Goal: Transaction & Acquisition: Purchase product/service

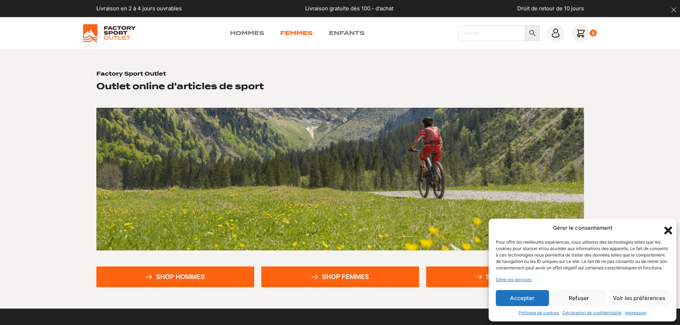
click at [298, 33] on link "Femmes" at bounding box center [296, 33] width 32 height 9
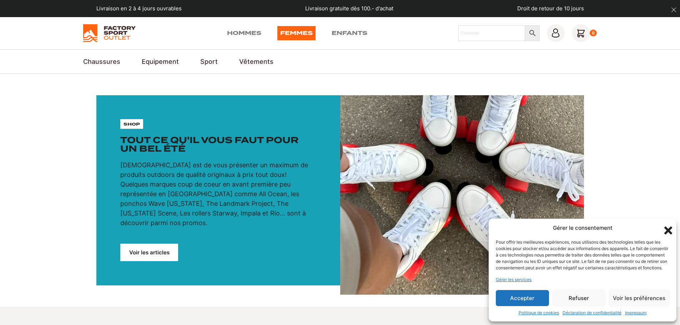
scroll to position [107, 0]
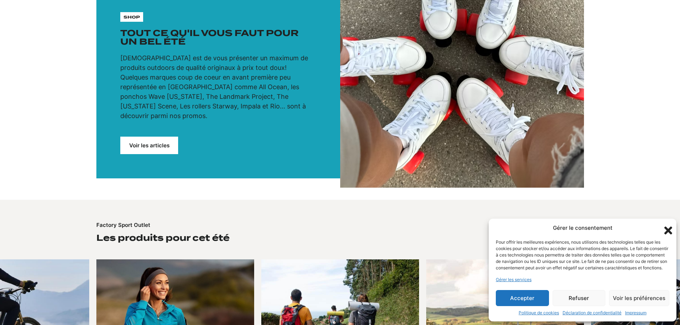
click at [157, 137] on link "Voir les articles" at bounding box center [149, 145] width 58 height 17
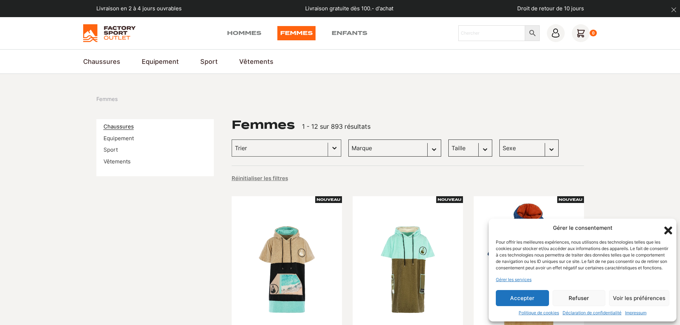
click at [123, 127] on link "Chaussures" at bounding box center [119, 126] width 30 height 7
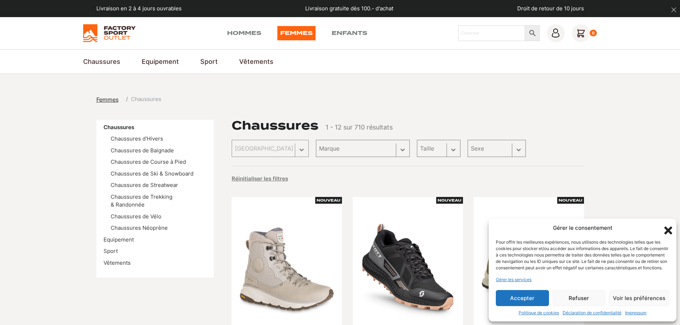
click at [371, 151] on div "Marque Sélectionnez le contenu Marque Scott (194) Columbia (74) Craft (63) Dolo…" at bounding box center [363, 148] width 94 height 17
click at [372, 149] on select "Marque Scott (28) Vans (19) Kayland (18) Dolomite (13) Globe Skateboards (3) He…" at bounding box center [388, 148] width 80 height 17
select select "scott"
click at [348, 140] on select "Marque Scott (28) Vans (19) Kayland (18) Dolomite (13) Globe Skateboards (3) He…" at bounding box center [388, 148] width 80 height 17
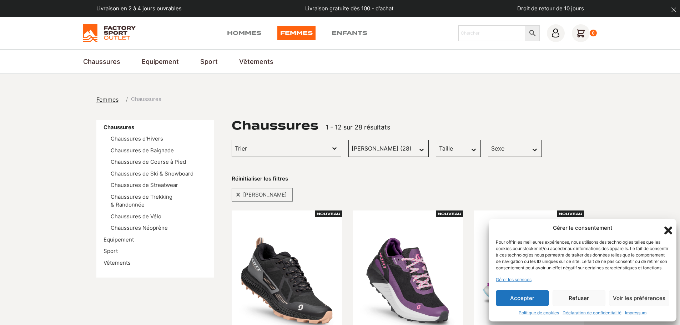
click at [513, 298] on button "Accepter" at bounding box center [522, 298] width 53 height 16
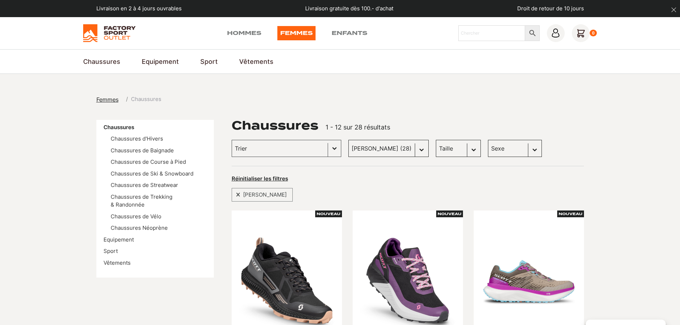
click at [462, 153] on select "Taille 36 (1) 43 (1) 37 (0) 37.5 (1) 38 (2) 40.5 (1) 42 (0) 45.5 (0) 38.5 (1) 3…" at bounding box center [458, 148] width 45 height 17
select select "38"
click at [436, 140] on select "Taille 36 (1) 43 (1) 37 (0) 37.5 (1) 38 (2) 40.5 (1) 42 (0) 45.5 (0) 38.5 (1) 3…" at bounding box center [458, 148] width 45 height 17
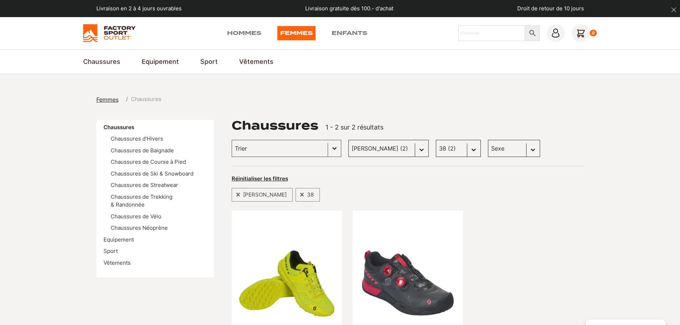
click at [467, 149] on select "Taille 36 (1) 43 (1) 37 (0) 37.5 (1) 38 (2) 40.5 (1) 42 (0) 45.5 (0) 38.5 (1) 3…" at bounding box center [458, 148] width 45 height 17
click at [402, 148] on select "Marque Scott (2) Vans (0) Kayland (1) Dolomite (0) Globe Skateboards (0) Head (…" at bounding box center [388, 148] width 80 height 17
click at [348, 140] on select "Marque Scott (2) Vans (0) Kayland (1) Dolomite (0) Globe Skateboards (0) Head (…" at bounding box center [388, 148] width 80 height 17
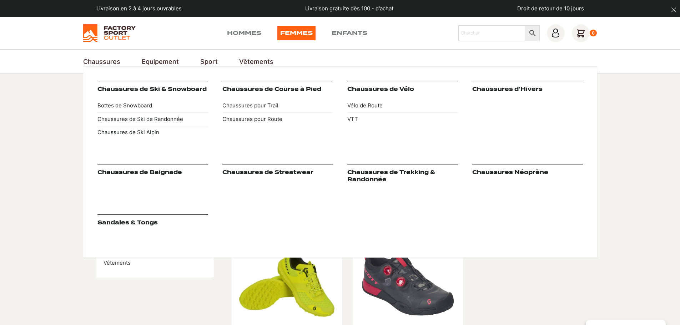
click at [90, 64] on link "Chaussures" at bounding box center [101, 62] width 37 height 10
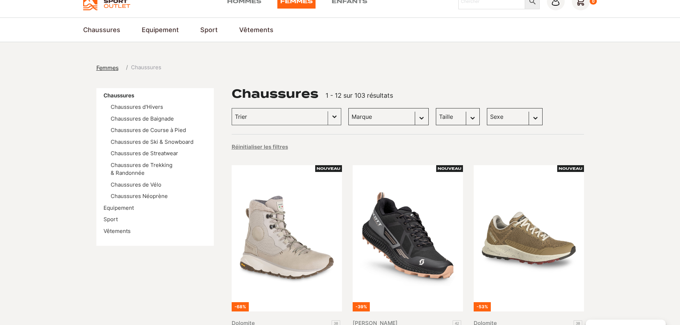
scroll to position [71, 0]
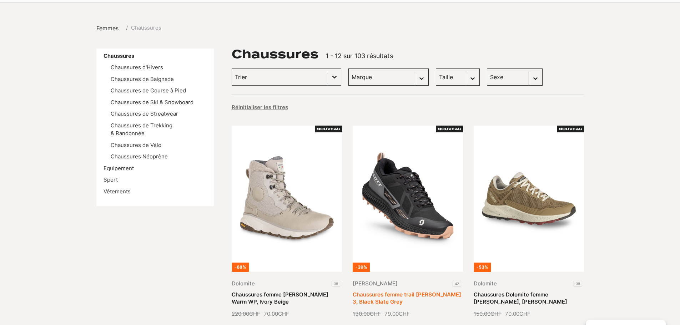
click at [389, 295] on link "Chaussures femme trail [PERSON_NAME] 3, Black Slate Grey" at bounding box center [407, 298] width 109 height 14
click at [395, 80] on select "Marque Scott (28) Vans (19) Kayland (18) Dolomite (13) Globe Skateboards (3) He…" at bounding box center [388, 77] width 80 height 17
click at [447, 79] on select "Taille 36 (4) 43 (4) 37 (3) 37.5 (3) 38 (3) 40.5 (3) 42 (3) 45.5 (3) 38.5 (2) 3…" at bounding box center [458, 77] width 44 height 17
select select "38"
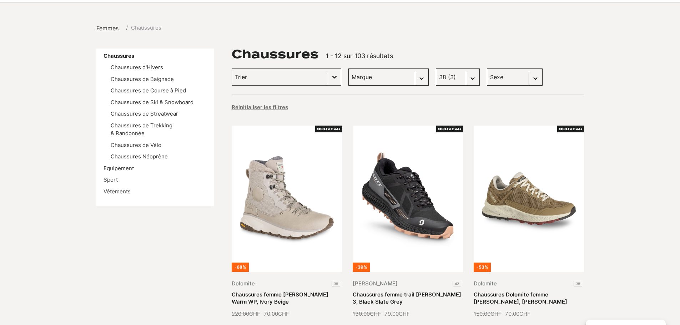
click at [436, 69] on select "Taille 36 (4) 43 (4) 37 (3) 37.5 (3) 38 (3) 40.5 (3) 42 (3) 45.5 (3) 38.5 (2) 3…" at bounding box center [458, 77] width 44 height 17
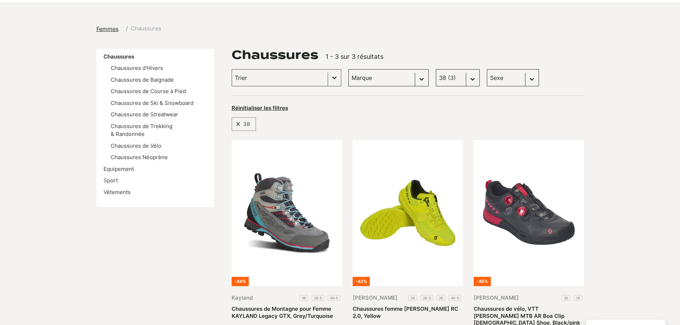
scroll to position [36, 0]
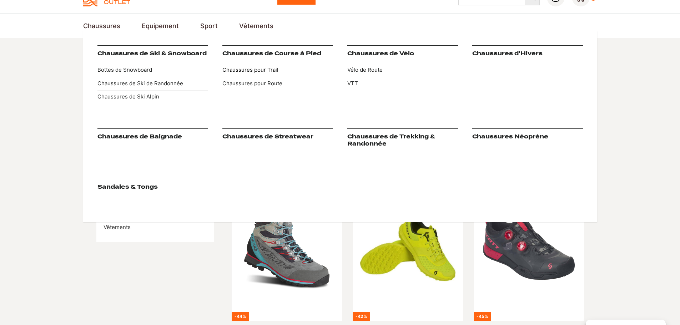
click at [254, 72] on link "Chaussures pour Trail" at bounding box center [277, 71] width 111 height 14
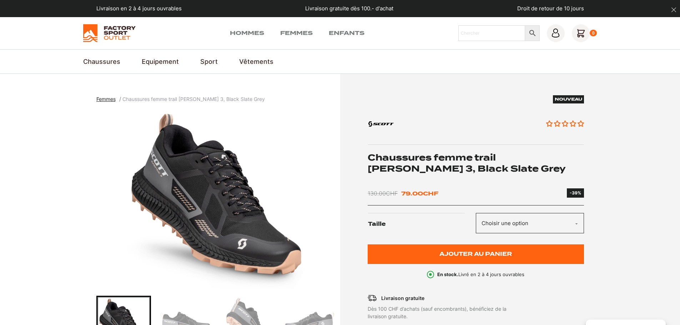
click at [508, 227] on select "Choisir une option 42" at bounding box center [530, 223] width 108 height 20
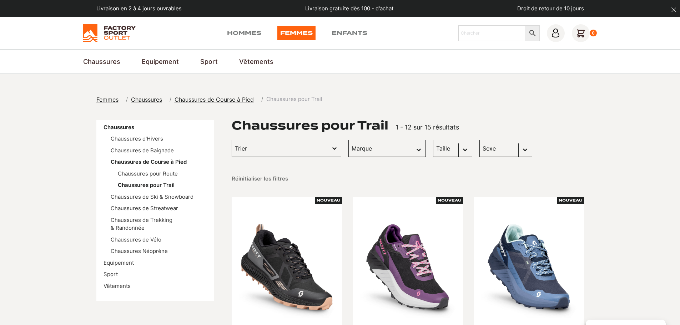
click at [433, 150] on select "Taille 36 (1) 36.5 (1) 37.5 (1) 38 (1) 38.5 (1) 39 (1) 40 (1) 40.5 (1) 43 (1) 4…" at bounding box center [452, 148] width 39 height 17
click at [433, 140] on select "Taille 36 (1) 36.5 (1) 37.5 (1) 38 (1) 38.5 (1) 39 (1) 40 (1) 40.5 (1) 43 (1) 4…" at bounding box center [452, 148] width 39 height 17
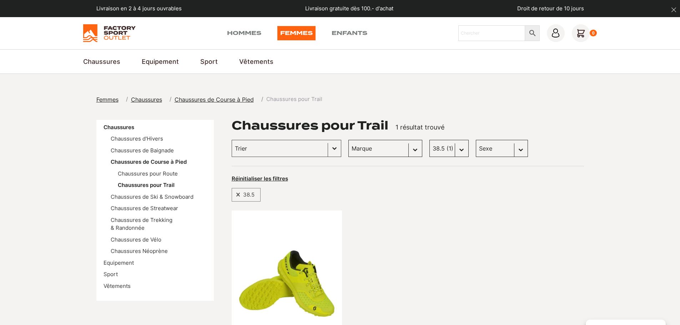
click at [429, 148] on select "Taille 36 (1) 36.5 (1) 37.5 (1) 38 (1) 38.5 (1) 39 (1) 40 (1) 40.5 (1) 43 (1) 4…" at bounding box center [448, 148] width 39 height 17
select select "38"
click at [429, 140] on select "Taille 36 (1) 36.5 (1) 37.5 (1) 38 (1) 38.5 (1) 39 (1) 40 (1) 40.5 (1) 43 (1) 4…" at bounding box center [448, 148] width 39 height 17
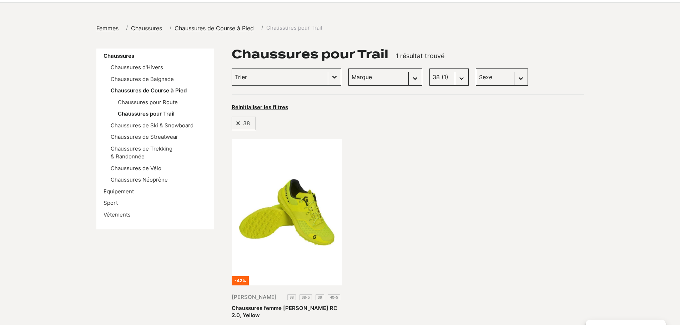
click at [429, 77] on select "Taille 36 (1) 36.5 (1) 37.5 (1) 38 (1) 38.5 (1) 39 (1) 40 (1) 40.5 (1) 43 (1) 4…" at bounding box center [448, 77] width 39 height 17
click at [429, 69] on select "Taille 36 (1) 36.5 (1) 37.5 (1) 38 (1) 38.5 (1) 39 (1) 40 (1) 40.5 (1) 43 (1) 4…" at bounding box center [448, 77] width 39 height 17
click at [476, 73] on select "Sexe Femmes (1) Hommes (0)" at bounding box center [502, 77] width 52 height 17
click at [301, 305] on link "Chaussures femme Scott Kinabalu RC 2.0, Yellow" at bounding box center [285, 312] width 106 height 14
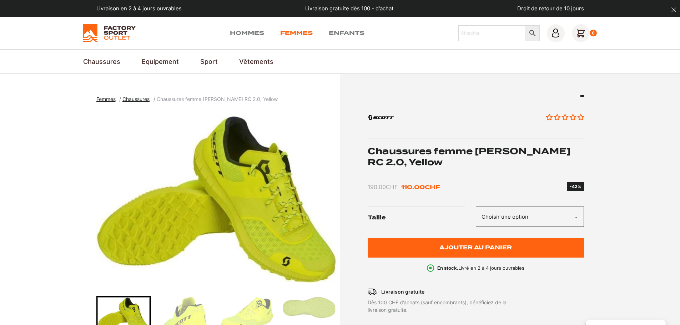
click at [301, 32] on link "Femmes" at bounding box center [296, 33] width 32 height 9
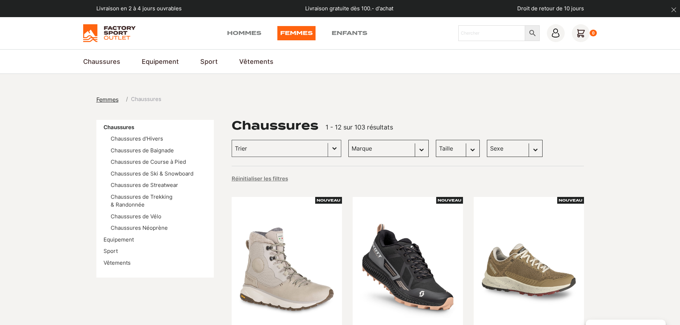
click at [111, 35] on img at bounding box center [109, 33] width 52 height 18
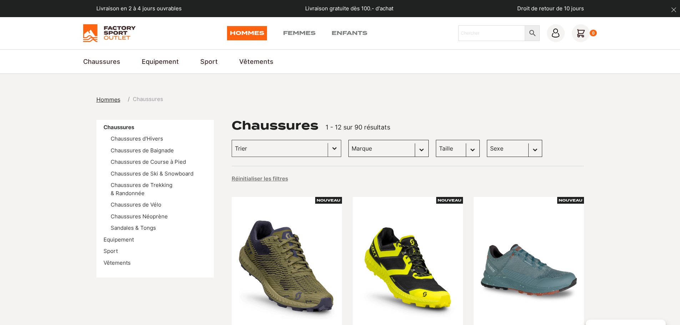
click at [508, 150] on select "Sexe Hommes (87) Femmes (21)" at bounding box center [514, 148] width 55 height 17
select select "femmes"
click at [487, 140] on select "Sexe Hommes (87) Femmes (21)" at bounding box center [514, 148] width 55 height 17
select select "femmes"
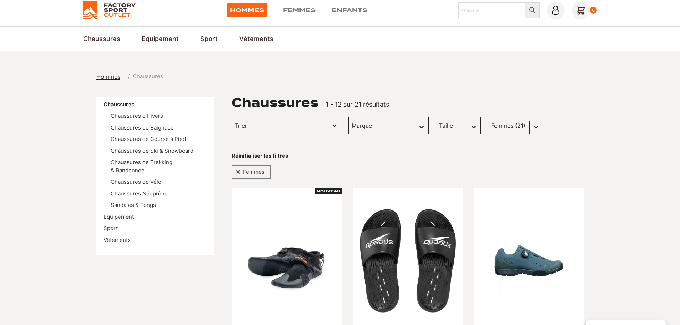
scroll to position [36, 0]
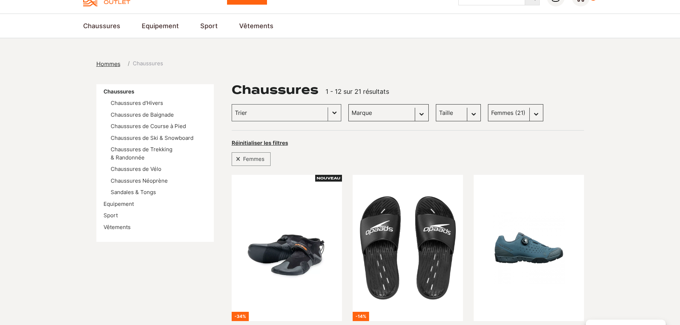
click at [453, 114] on select "Taille 45 (0) 40.5 (0) 42 (1) 43 (1) 41 (0) 42.5 (1) 43.5 (1) 44 (0) 45.5 (1) 4…" at bounding box center [458, 112] width 45 height 17
click at [546, 155] on div "Selection Femmes" at bounding box center [408, 156] width 352 height 18
click at [526, 111] on select "Sexe Hommes (87) Femmes (21)" at bounding box center [515, 112] width 55 height 17
click at [368, 91] on span "1 - 12 sur 21 résultats" at bounding box center [358, 91] width 64 height 7
click at [144, 64] on span "Chaussures" at bounding box center [148, 64] width 30 height 8
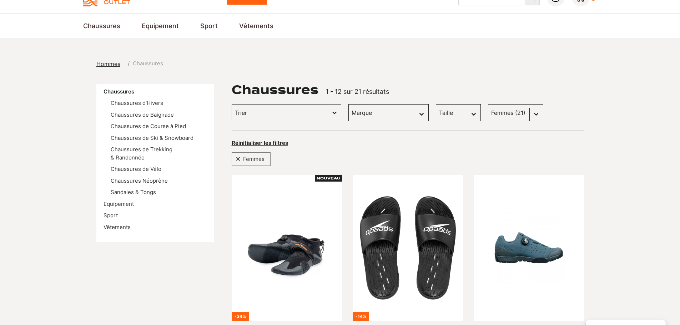
click at [111, 66] on span "Hommes" at bounding box center [108, 63] width 24 height 7
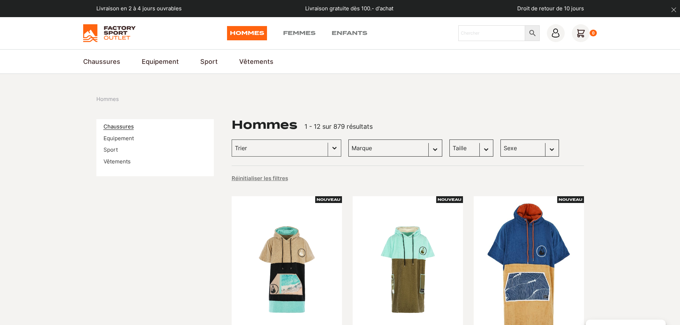
click at [119, 128] on link "Chaussures" at bounding box center [119, 126] width 30 height 7
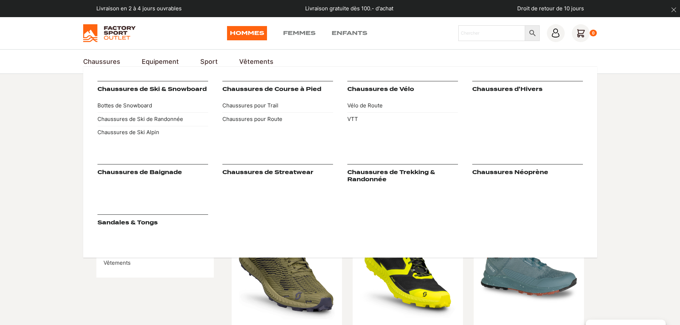
click at [101, 62] on link "Chaussures" at bounding box center [101, 62] width 37 height 10
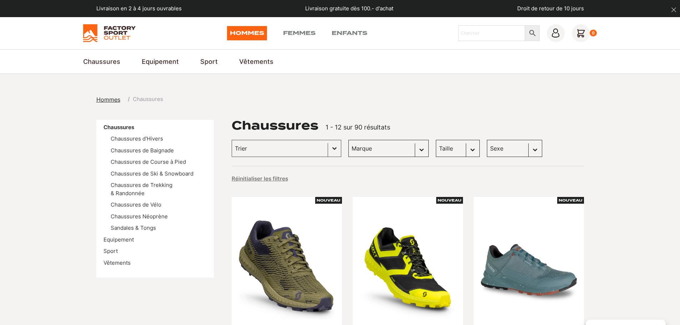
click at [328, 148] on button "Basculer la liste" at bounding box center [334, 148] width 13 height 16
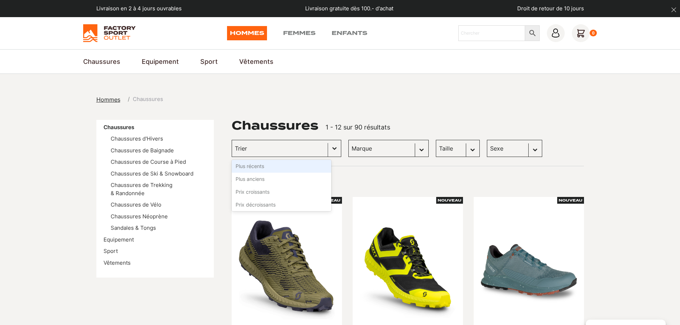
click at [328, 148] on button "Basculer la liste" at bounding box center [334, 148] width 13 height 16
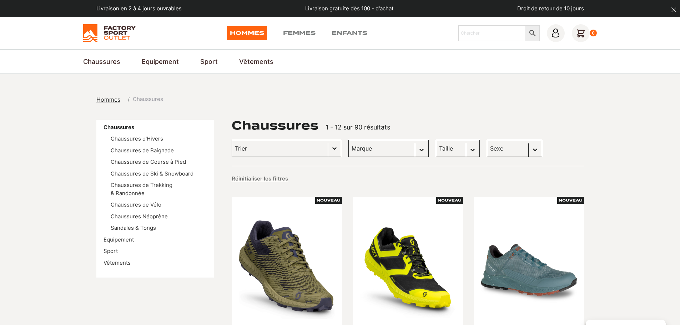
click at [373, 149] on select "Marque Scott (23) Vans (19) Dolomite (17) Kayland (7) DakarShoes (3) Globe Skat…" at bounding box center [388, 148] width 80 height 17
select select "[PERSON_NAME]"
click at [348, 140] on select "Marque Scott (23) Vans (19) Dolomite (17) Kayland (7) DakarShoes (3) Globe Skat…" at bounding box center [388, 148] width 80 height 17
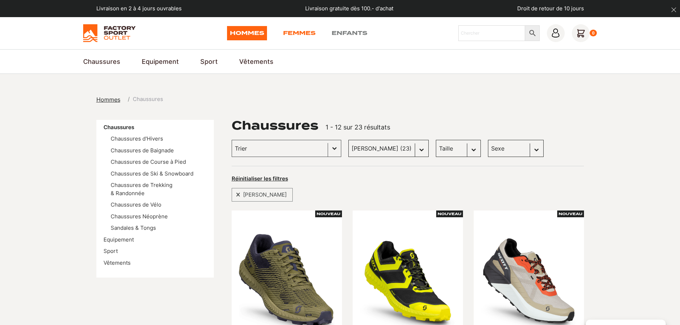
click at [299, 37] on link "Femmes" at bounding box center [299, 33] width 32 height 14
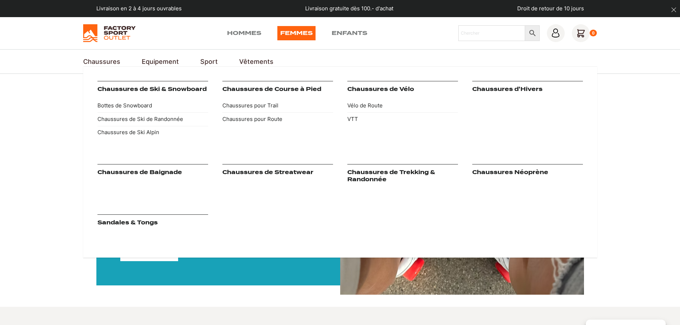
click at [111, 65] on link "Chaussures" at bounding box center [101, 62] width 37 height 10
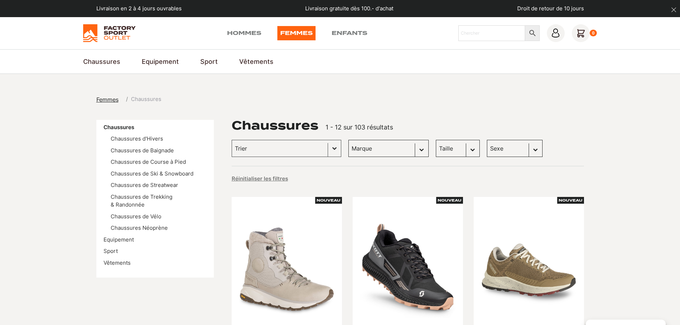
click at [453, 151] on select "Taille 36 (4) 43 (4) 37 (3) 37.5 (3) 38 (3) 40.5 (3) 42 (3) 45.5 (3) 38.5 (2) 3…" at bounding box center [458, 148] width 44 height 17
click at [436, 153] on select "Taille 36 (4) 43 (4) 37 (3) 37.5 (3) 38 (3) 40.5 (3) 42 (3) 45.5 (3) 38.5 (2) 3…" at bounding box center [458, 148] width 44 height 17
select select "38"
click at [436, 140] on select "Taille 36 (4) 43 (4) 37 (3) 37.5 (3) 38 (3) 40.5 (3) 42 (3) 45.5 (3) 38.5 (2) 3…" at bounding box center [458, 148] width 44 height 17
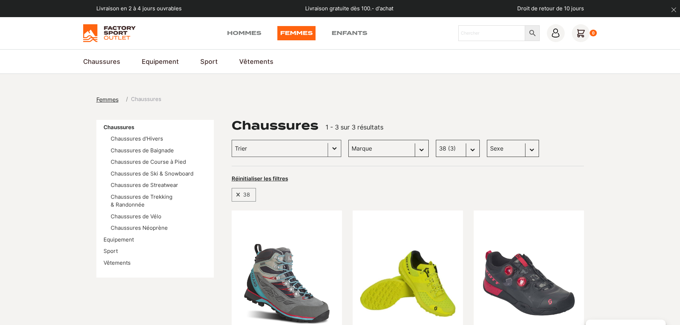
click at [457, 151] on select "Taille 36 (4) 43 (4) 37 (3) 37.5 (3) 38 (3) 40.5 (3) 42 (3) 45.5 (3) 38.5 (2) 3…" at bounding box center [458, 148] width 44 height 17
select select
click at [436, 140] on select "Taille 36 (4) 43 (4) 37 (3) 37.5 (3) 38 (3) 40.5 (3) 42 (3) 45.5 (3) 38.5 (2) 3…" at bounding box center [458, 148] width 44 height 17
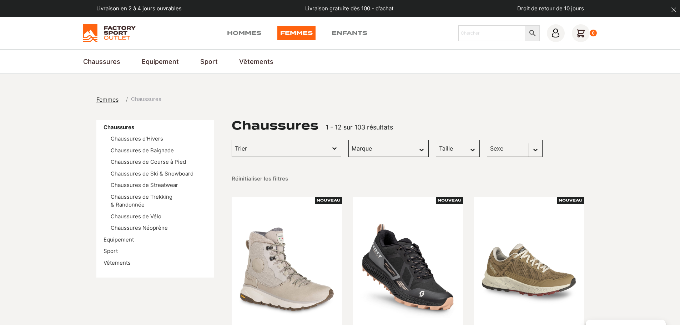
click at [362, 142] on select "[PERSON_NAME] (28) Vans (19) Kayland (18) Dolomite (13) Globe Skateboards (3) H…" at bounding box center [388, 148] width 80 height 17
select select "scott"
click at [348, 140] on select "Marque Scott (28) Vans (19) Kayland (18) Dolomite (13) Globe Skateboards (3) He…" at bounding box center [388, 148] width 80 height 17
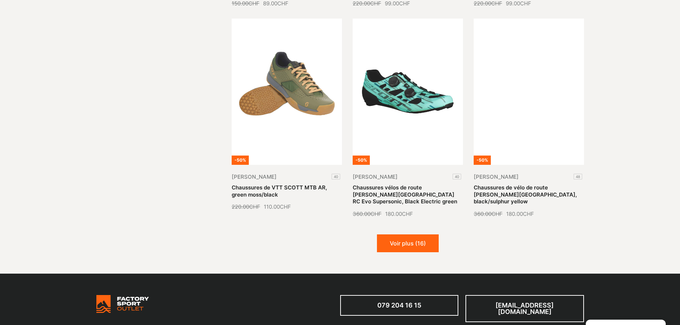
scroll to position [821, 0]
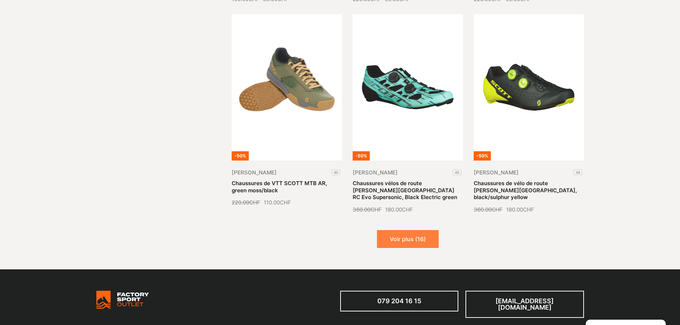
click at [430, 230] on button "Voir plus (16)" at bounding box center [408, 239] width 62 height 18
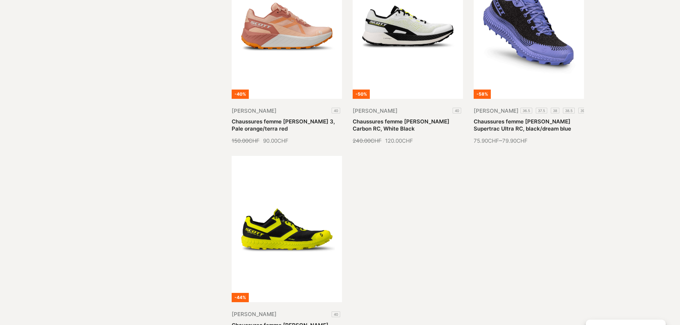
scroll to position [1571, 0]
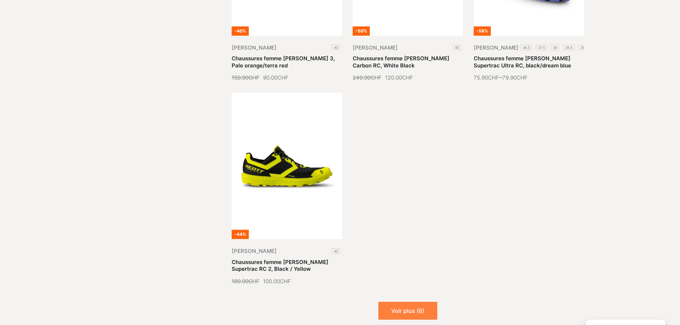
click at [404, 302] on button "Voir plus (6)" at bounding box center [407, 311] width 59 height 18
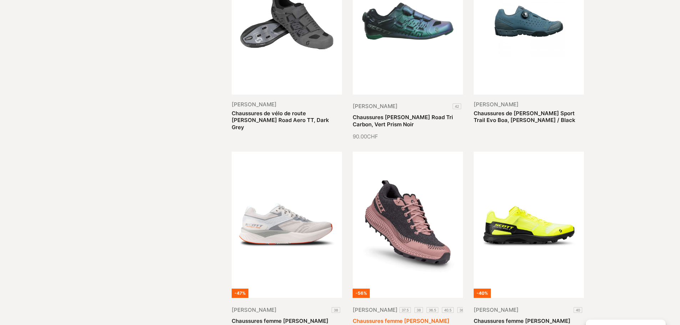
scroll to position [1142, 0]
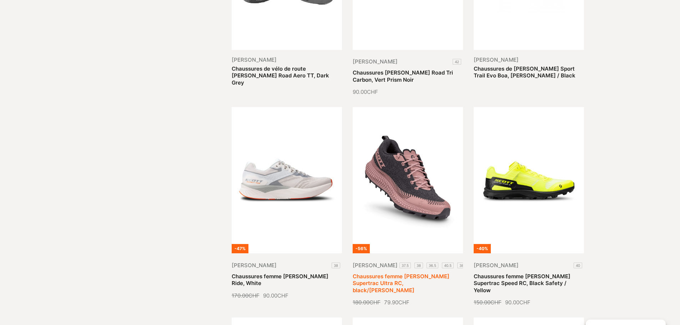
click at [418, 273] on link "Chaussures femme [PERSON_NAME] Supertrac Ultra RC, black/[PERSON_NAME]" at bounding box center [401, 283] width 97 height 21
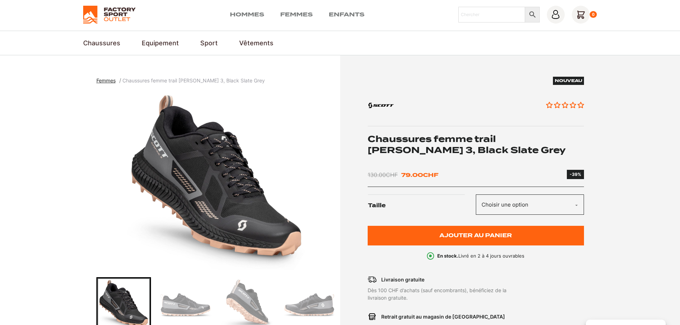
scroll to position [36, 0]
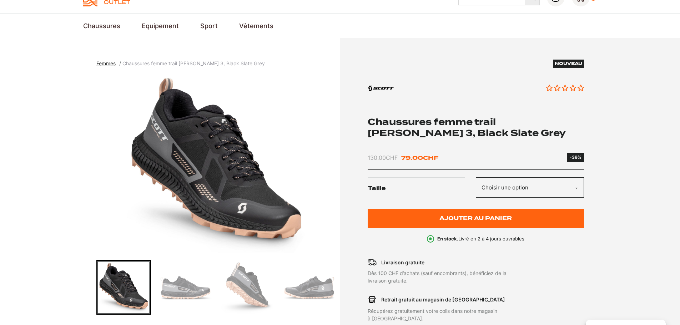
click at [532, 190] on select "Choisir une option 42" at bounding box center [530, 187] width 108 height 20
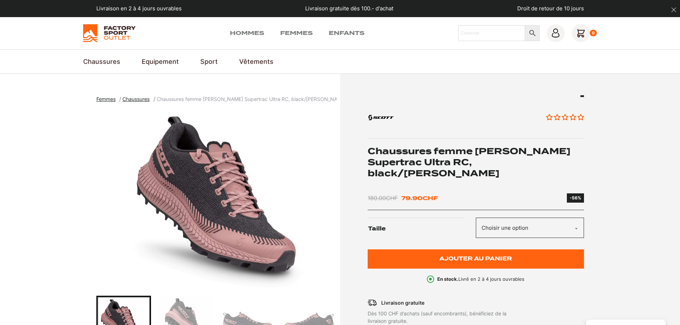
click at [515, 224] on select "Choisir une option 37.5 38 36.5 40.5 38.5 40" at bounding box center [530, 228] width 108 height 20
click at [476, 218] on select "Choisir une option 37.5 38 36.5 40.5 38.5 40" at bounding box center [530, 228] width 108 height 20
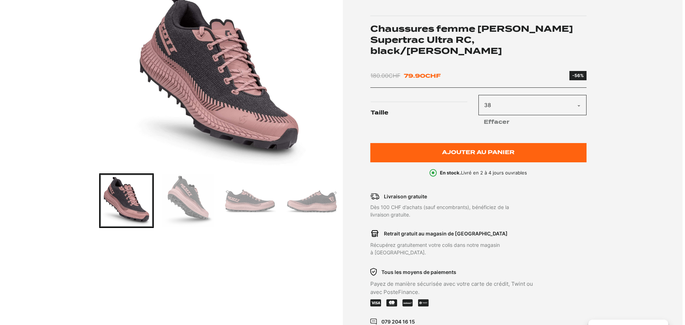
scroll to position [107, 0]
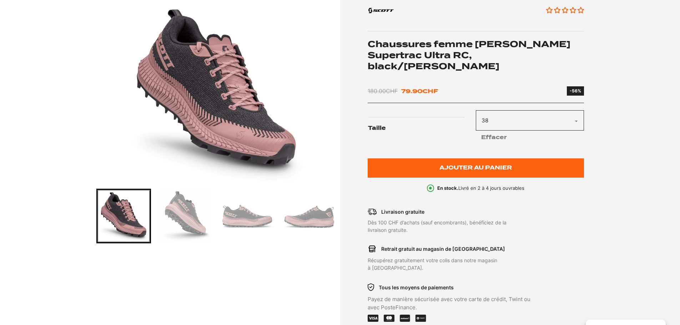
click at [495, 110] on select "Choisir une option 37.5 38 36.5 40.5 38.5 40" at bounding box center [530, 120] width 108 height 20
click at [476, 110] on select "Choisir une option 37.5 38 36.5 40.5 38.5 40" at bounding box center [530, 120] width 108 height 20
select select "38.5"
click at [503, 110] on select "Choisir une option 37.5 38 36.5 40.5 38.5 40" at bounding box center [530, 120] width 108 height 20
click at [476, 110] on select "Choisir une option 37.5 38 36.5 40.5 38.5 40" at bounding box center [530, 120] width 108 height 20
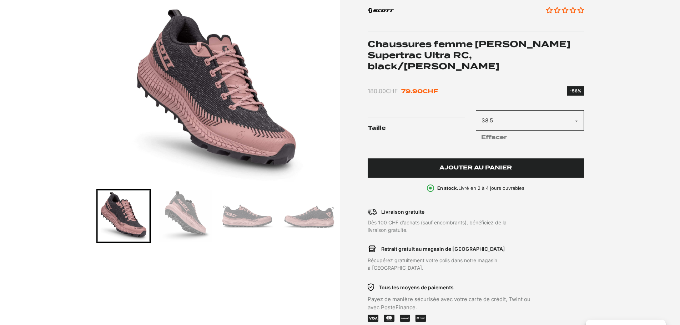
click at [495, 165] on span "Ajouter au panier" at bounding box center [475, 168] width 72 height 6
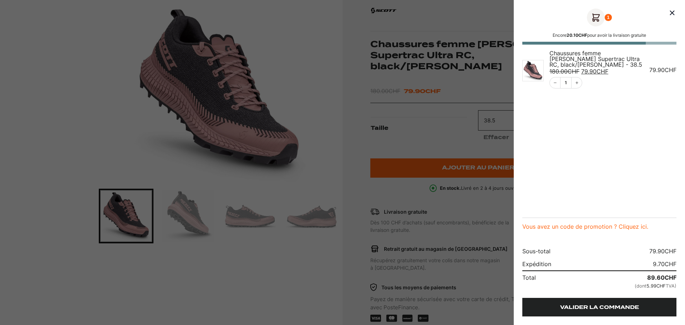
click at [604, 306] on link "Valider la commande" at bounding box center [600, 307] width 154 height 19
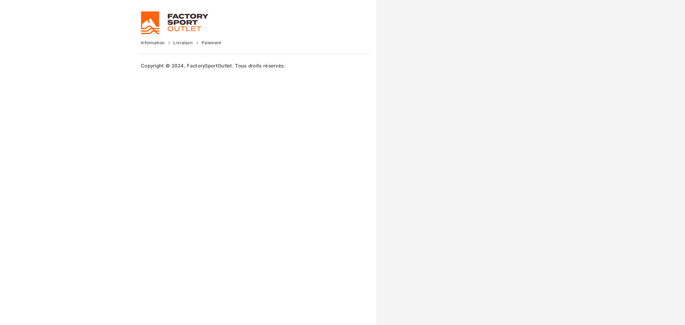
select select "NE"
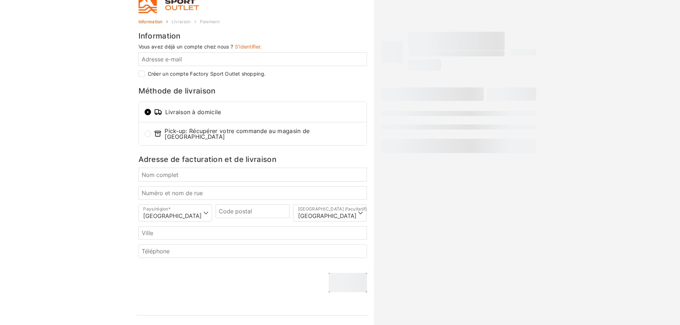
scroll to position [32, 0]
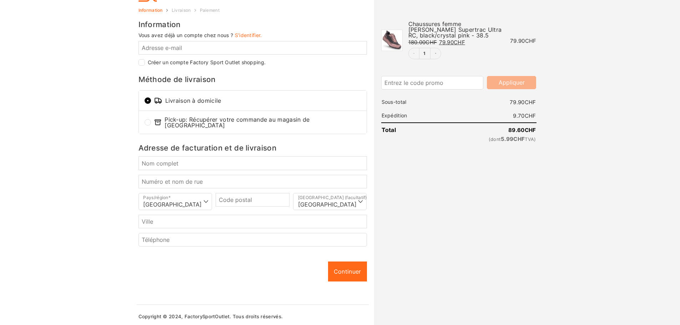
click at [186, 161] on div at bounding box center [340, 162] width 680 height 325
click at [180, 162] on input "Nom complet *" at bounding box center [253, 163] width 228 height 14
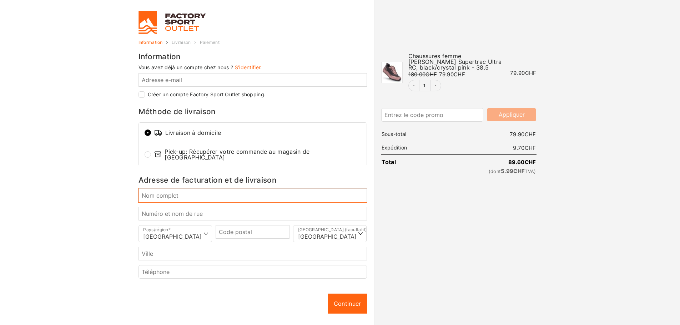
scroll to position [0, 0]
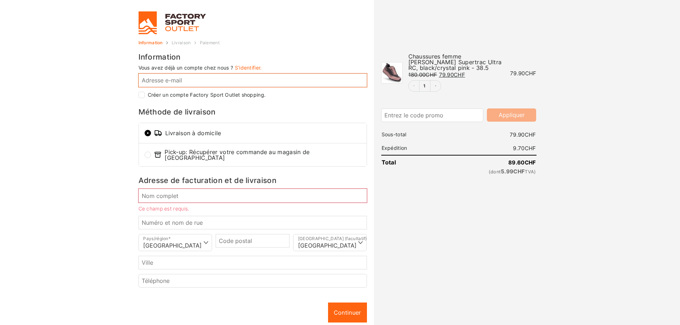
click at [170, 80] on input "Adresse e-mail *" at bounding box center [253, 81] width 228 height 14
click at [167, 196] on input "Nom complet *" at bounding box center [253, 196] width 228 height 14
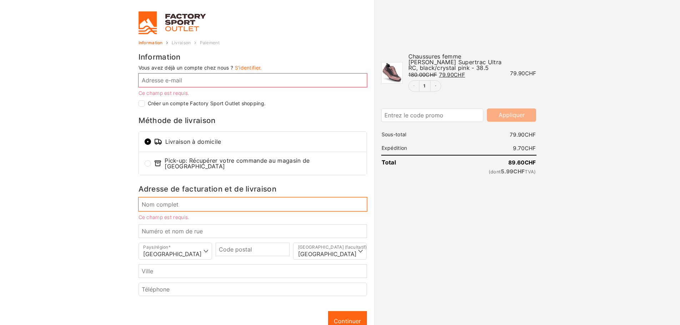
click at [156, 202] on input "Nom complet *" at bounding box center [253, 204] width 228 height 14
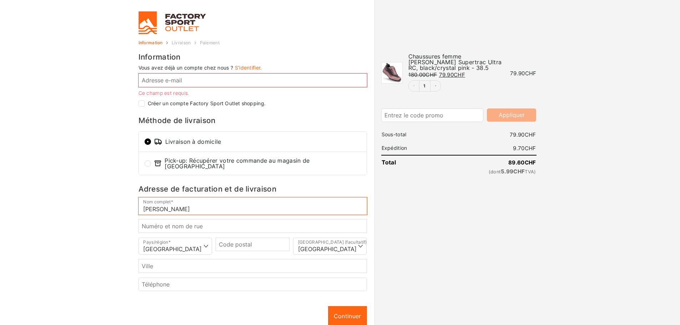
type input "Burland Coralie"
click at [176, 228] on input "Numéro et nom de rue *" at bounding box center [253, 226] width 228 height 14
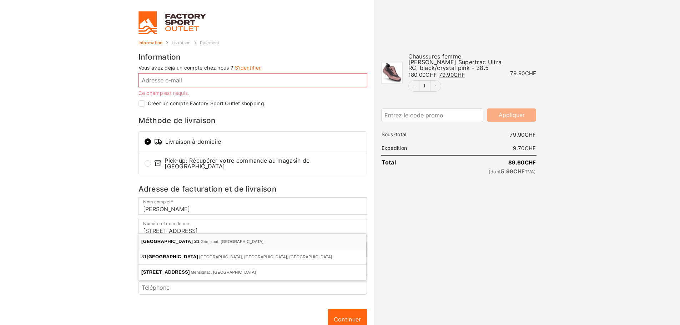
type input "Rue des Grandchamps 31"
type input "1971"
type input "Grimisuat"
select select "VS"
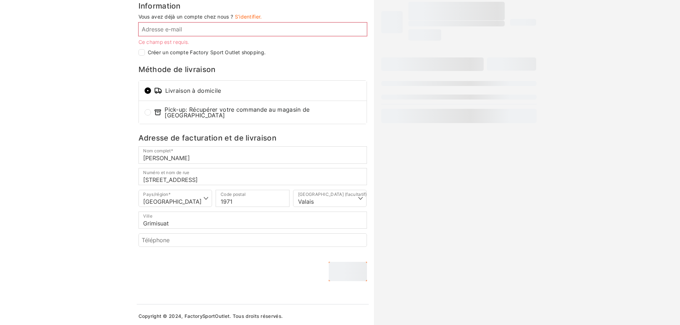
scroll to position [51, 0]
click at [160, 237] on input "Téléphone *" at bounding box center [253, 240] width 228 height 14
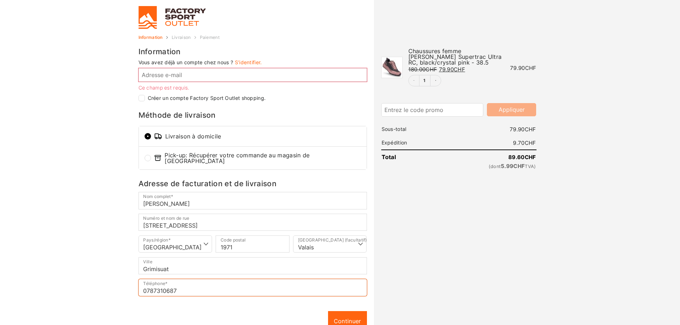
scroll to position [0, 0]
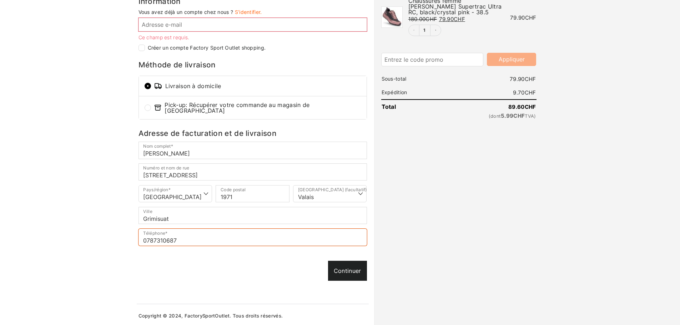
type input "0787310687"
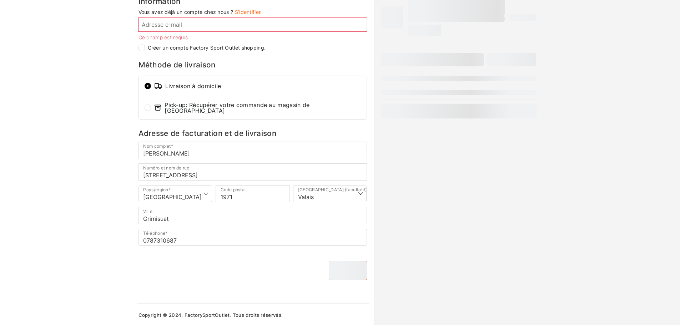
scroll to position [55, 0]
click at [347, 269] on div "Continuer Continuer" at bounding box center [253, 271] width 228 height 19
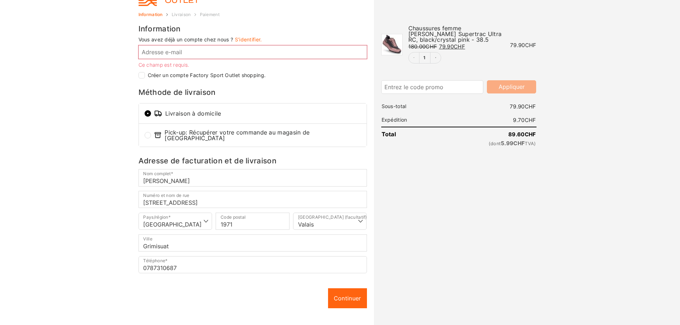
scroll to position [0, 0]
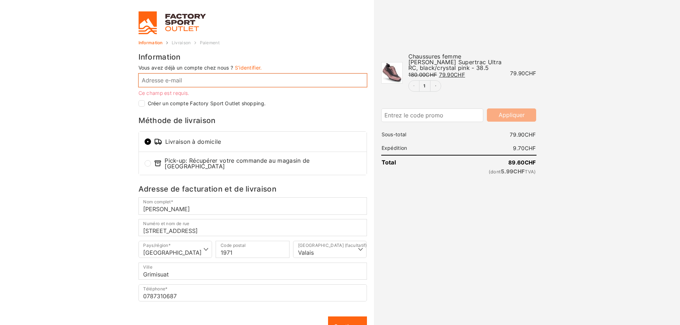
click at [159, 82] on input "Adresse e-mail *" at bounding box center [253, 81] width 228 height 14
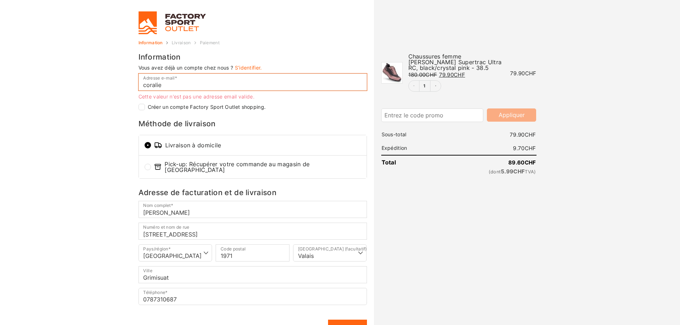
type input "coralie-"
checkbox input "true"
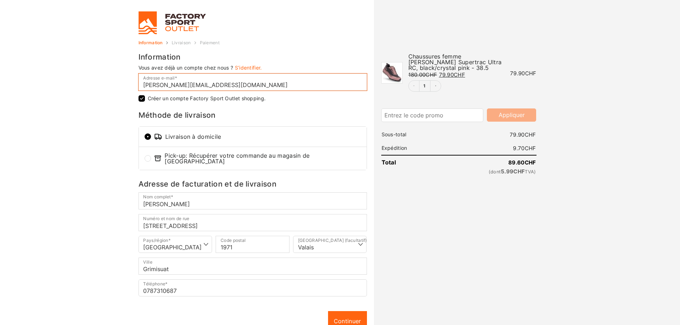
type input "coralie-burland@gmail.com"
click at [140, 97] on input "Créer un compte Factory Sport Outlet shopping." at bounding box center [142, 98] width 6 height 6
checkbox input "false"
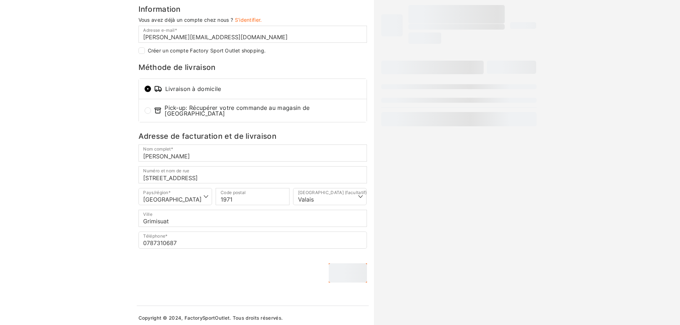
scroll to position [50, 0]
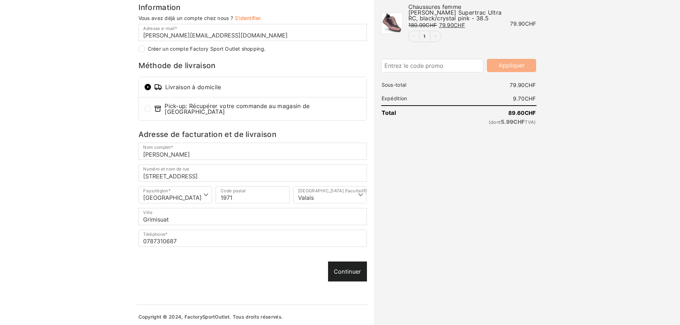
click at [343, 267] on link "Continuer" at bounding box center [347, 272] width 39 height 20
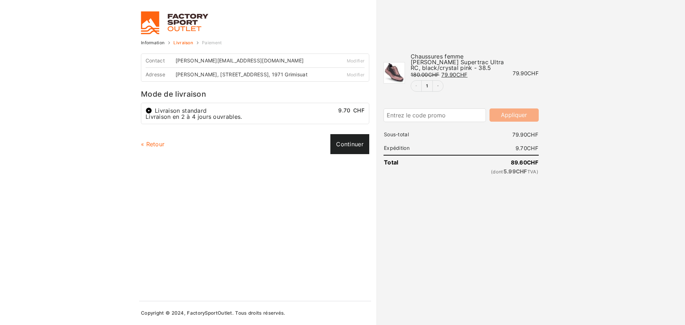
click at [354, 145] on link "Continuer" at bounding box center [350, 144] width 39 height 20
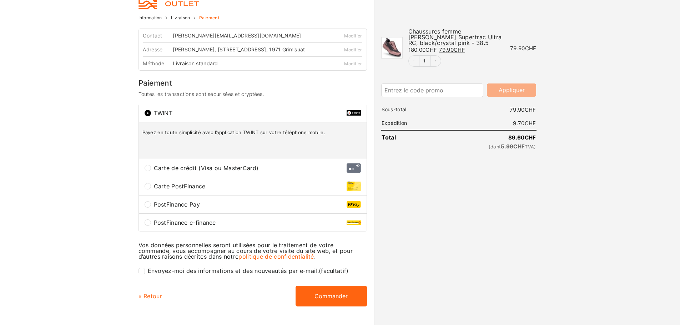
scroll to position [54, 0]
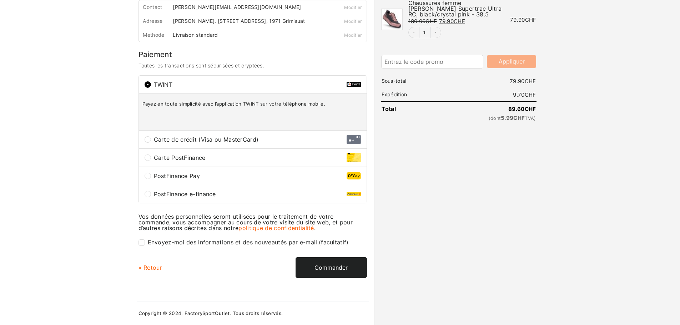
click at [315, 265] on button "Commander" at bounding box center [331, 267] width 71 height 21
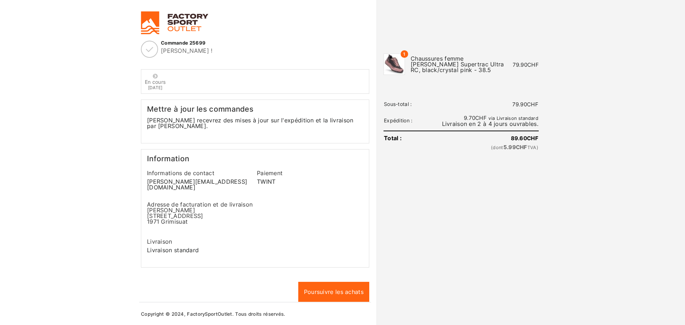
click at [180, 30] on link at bounding box center [276, 22] width 270 height 23
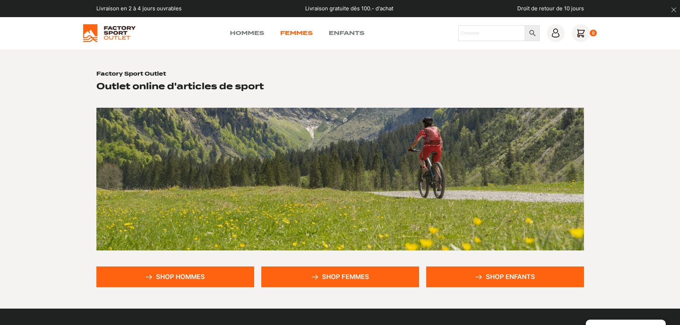
click at [288, 32] on link "Femmes" at bounding box center [296, 33] width 32 height 9
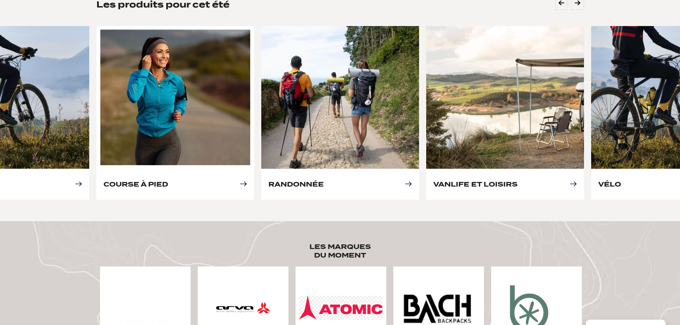
scroll to position [321, 0]
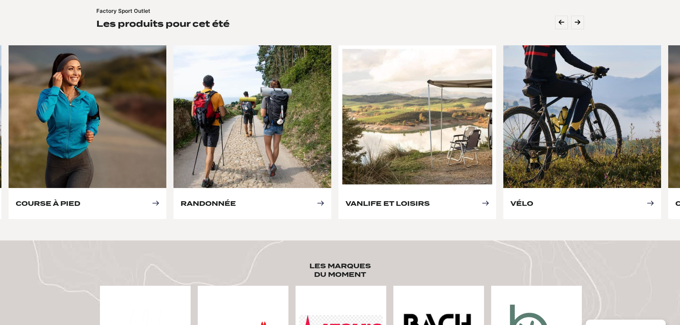
drag, startPoint x: 482, startPoint y: 90, endPoint x: 211, endPoint y: 116, distance: 272.2
click at [346, 200] on link "Vanlife et loisirs" at bounding box center [388, 203] width 84 height 7
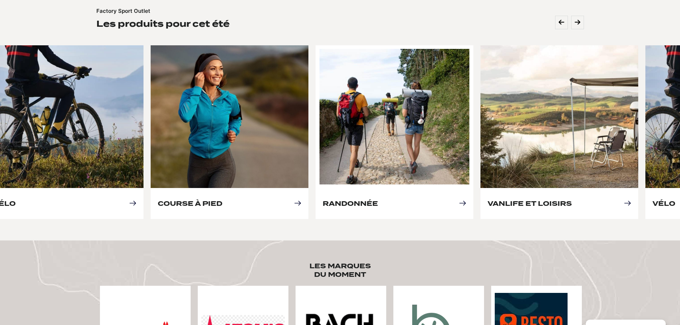
drag, startPoint x: 518, startPoint y: 137, endPoint x: 212, endPoint y: 136, distance: 305.9
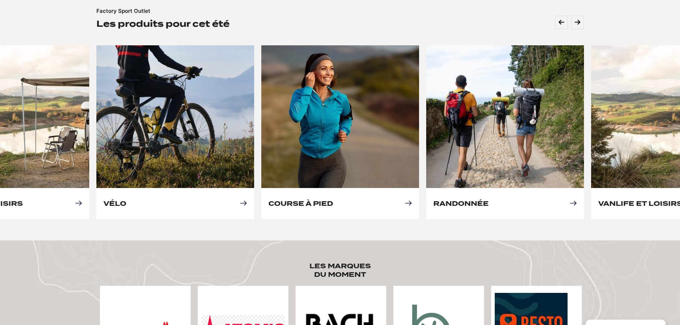
drag, startPoint x: 475, startPoint y: 122, endPoint x: 317, endPoint y: 124, distance: 157.4
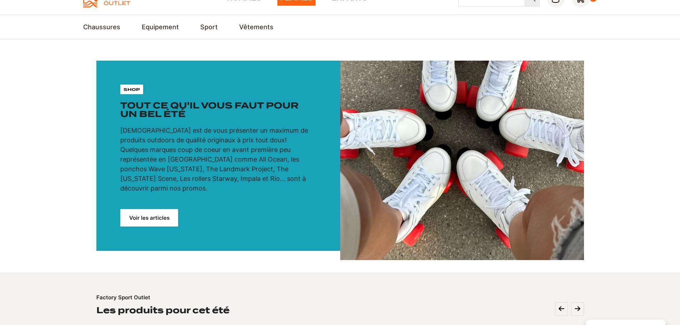
scroll to position [0, 0]
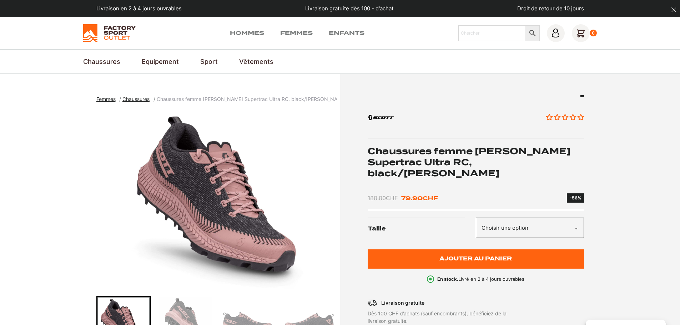
click at [499, 221] on select "Choisir une option 37.5 38 36.5 40.5 38.5 40" at bounding box center [530, 228] width 108 height 20
click at [626, 147] on section "Femmes Chaussures Chaussures femme [PERSON_NAME] Supertrac Ultra RC, black/[PER…" at bounding box center [340, 273] width 680 height 399
